Goal: Information Seeking & Learning: Learn about a topic

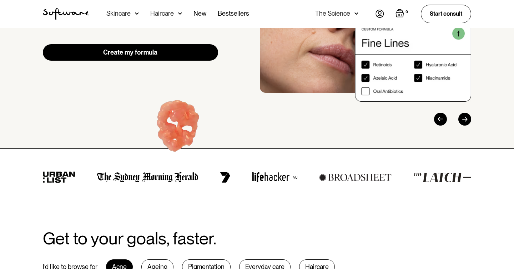
scroll to position [162, 0]
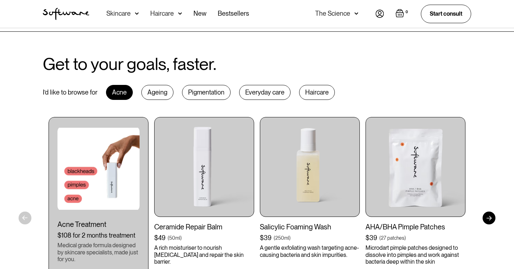
scroll to position [321, 0]
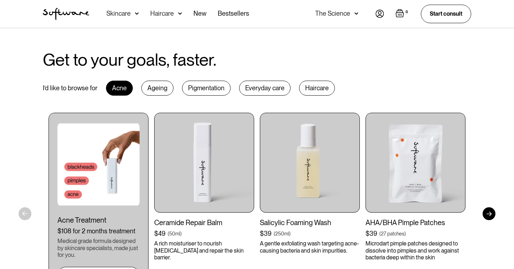
click at [143, 93] on div "Ageing" at bounding box center [157, 88] width 32 height 15
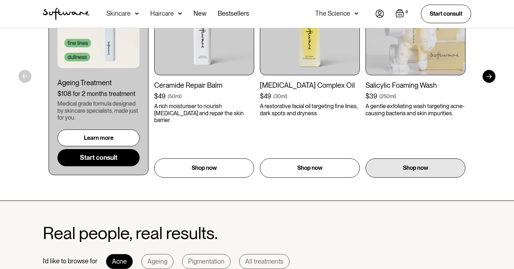
scroll to position [457, 0]
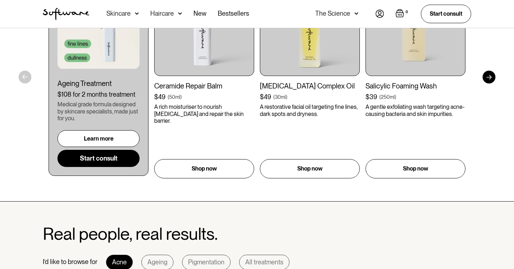
click at [486, 73] on div at bounding box center [488, 77] width 13 height 13
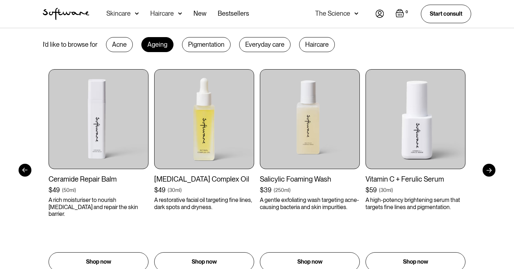
scroll to position [352, 0]
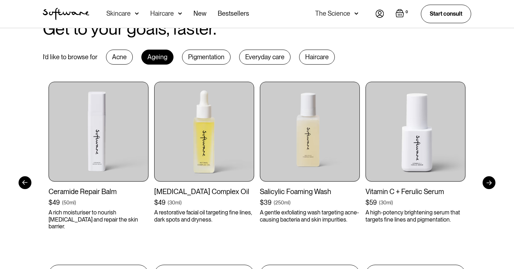
click at [488, 183] on div at bounding box center [488, 182] width 13 height 13
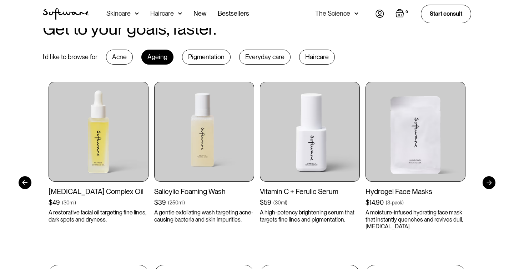
click at [191, 61] on div "Pigmentation" at bounding box center [206, 57] width 49 height 15
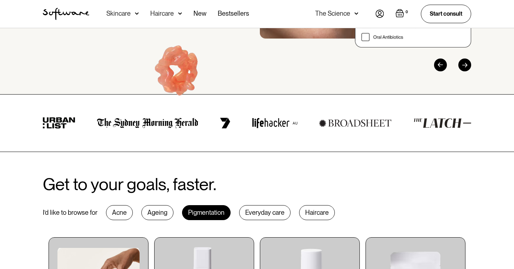
scroll to position [190, 0]
